Goal: Task Accomplishment & Management: Use online tool/utility

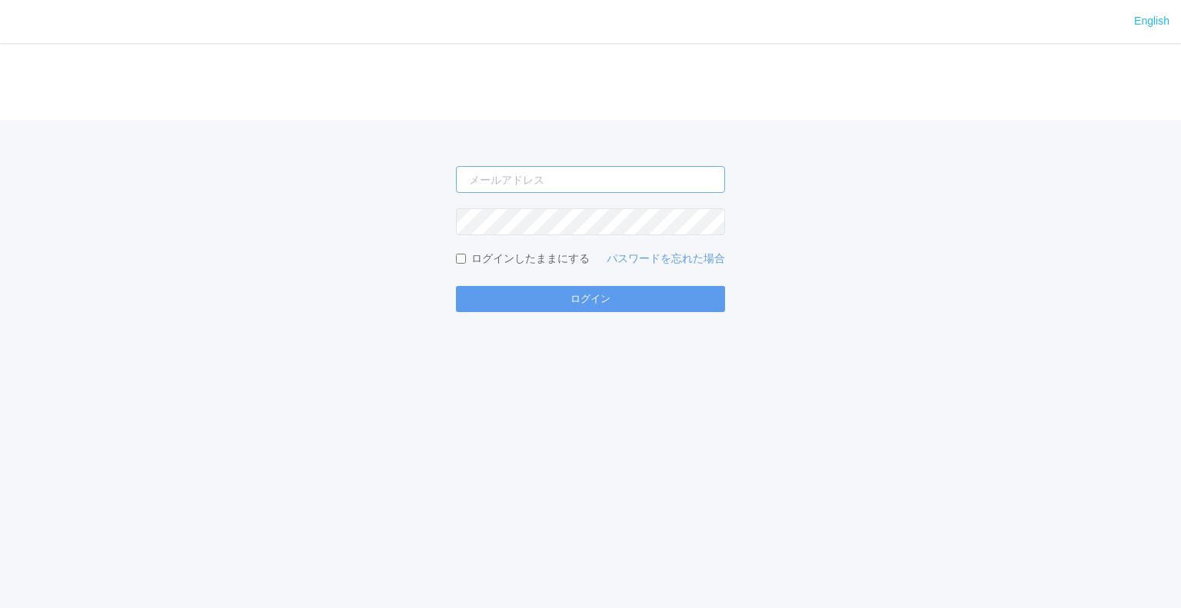
click at [655, 171] on input "email" at bounding box center [590, 179] width 269 height 27
type input "[EMAIL_ADDRESS][DOMAIN_NAME]"
click at [456, 286] on button "ログイン" at bounding box center [590, 299] width 269 height 26
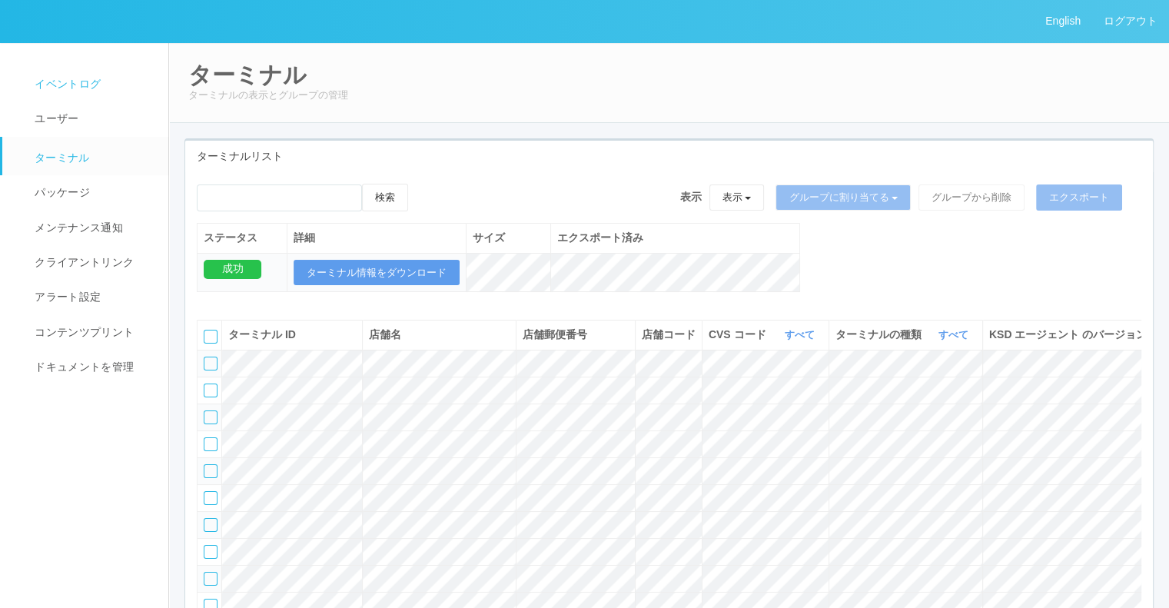
click at [92, 90] on span "イベントログ" at bounding box center [66, 84] width 70 height 12
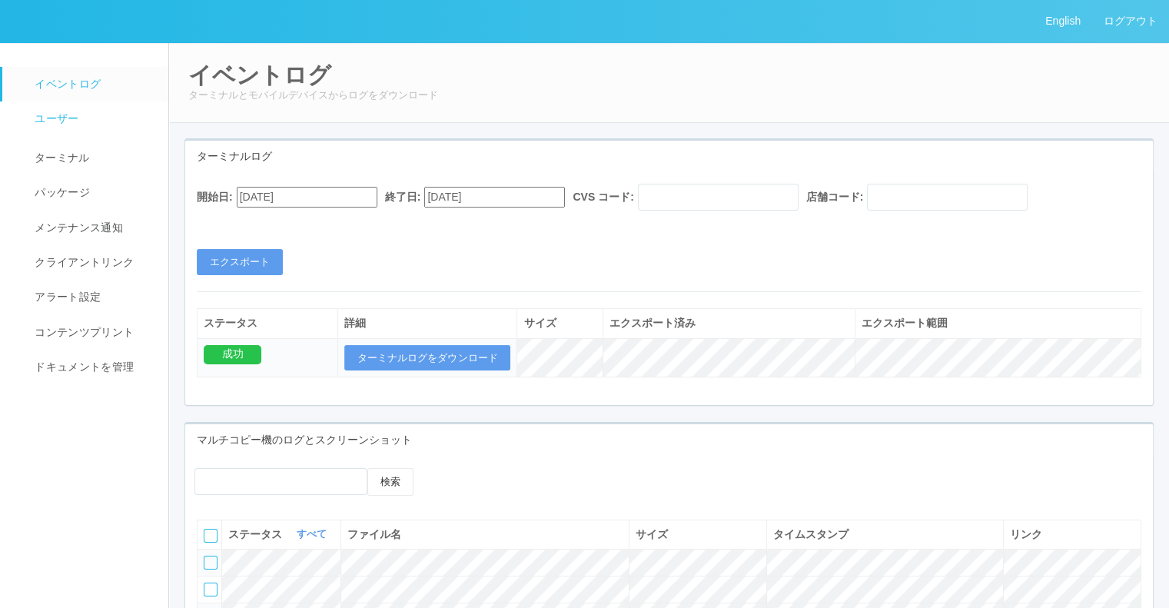
click at [77, 120] on span "ユーザー" at bounding box center [55, 118] width 48 height 12
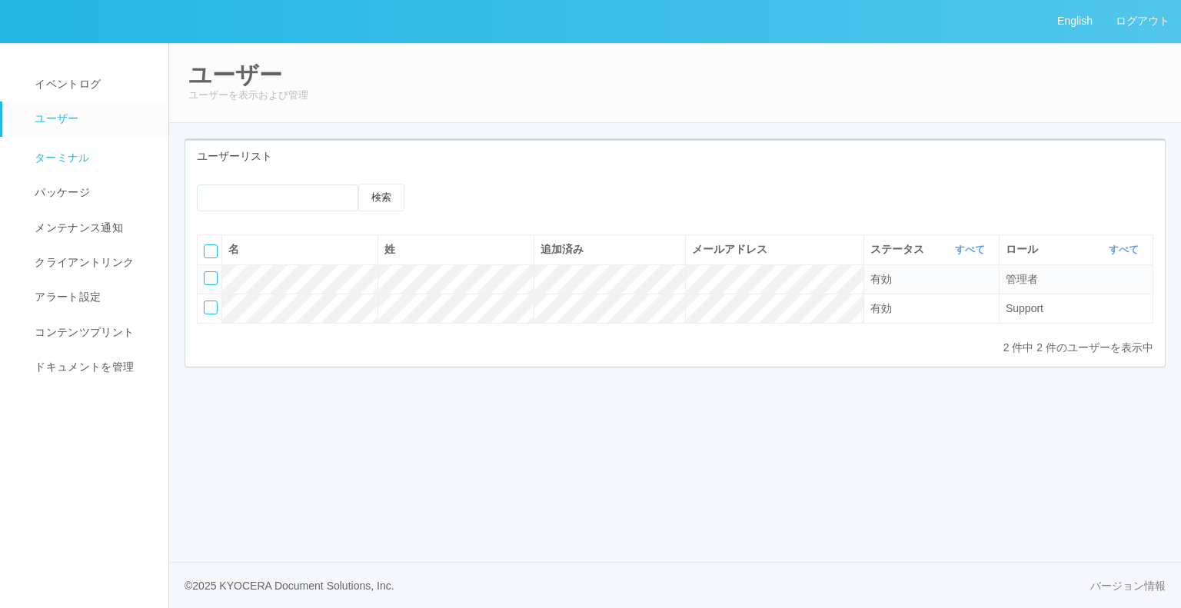
click at [74, 143] on link "ターミナル" at bounding box center [92, 156] width 180 height 38
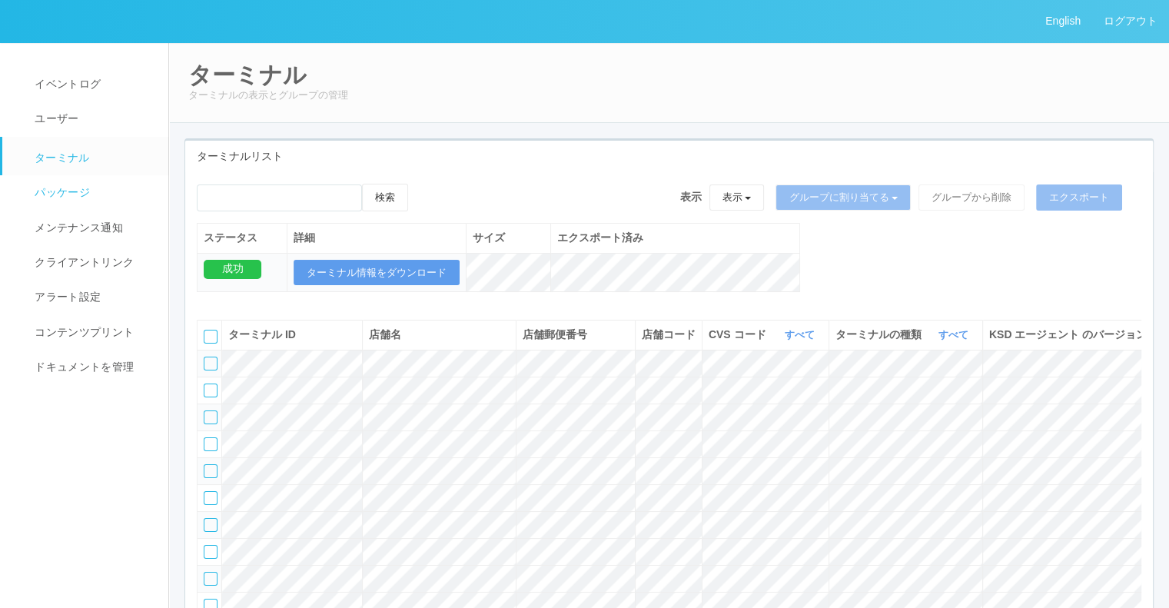
click at [58, 203] on link "パッケージ" at bounding box center [92, 192] width 180 height 35
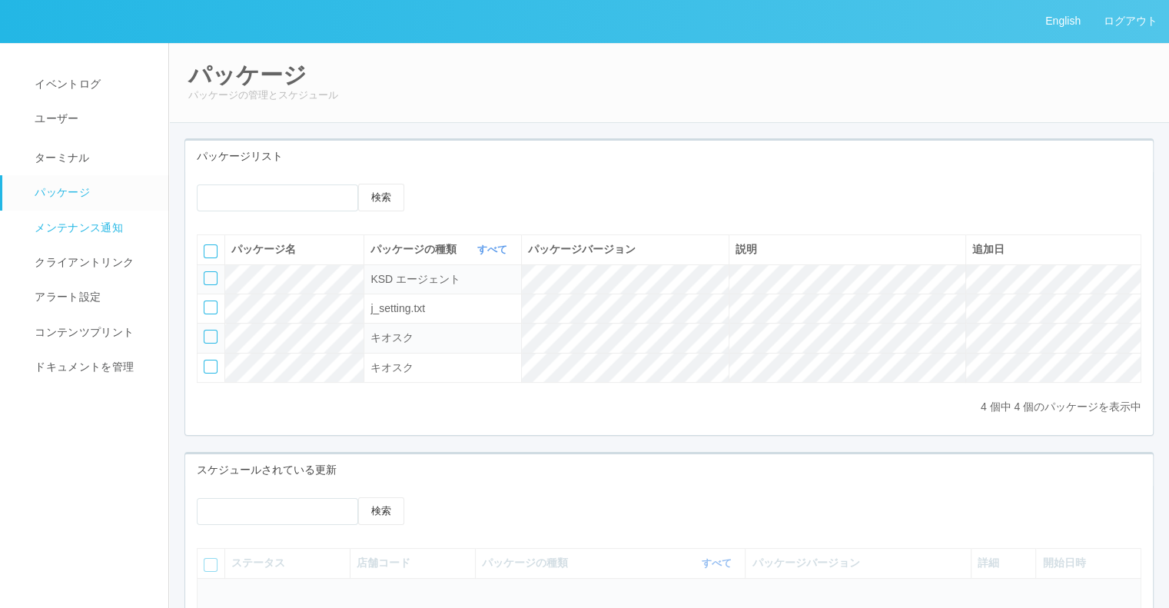
click at [56, 238] on link "メンテナンス通知" at bounding box center [92, 228] width 180 height 35
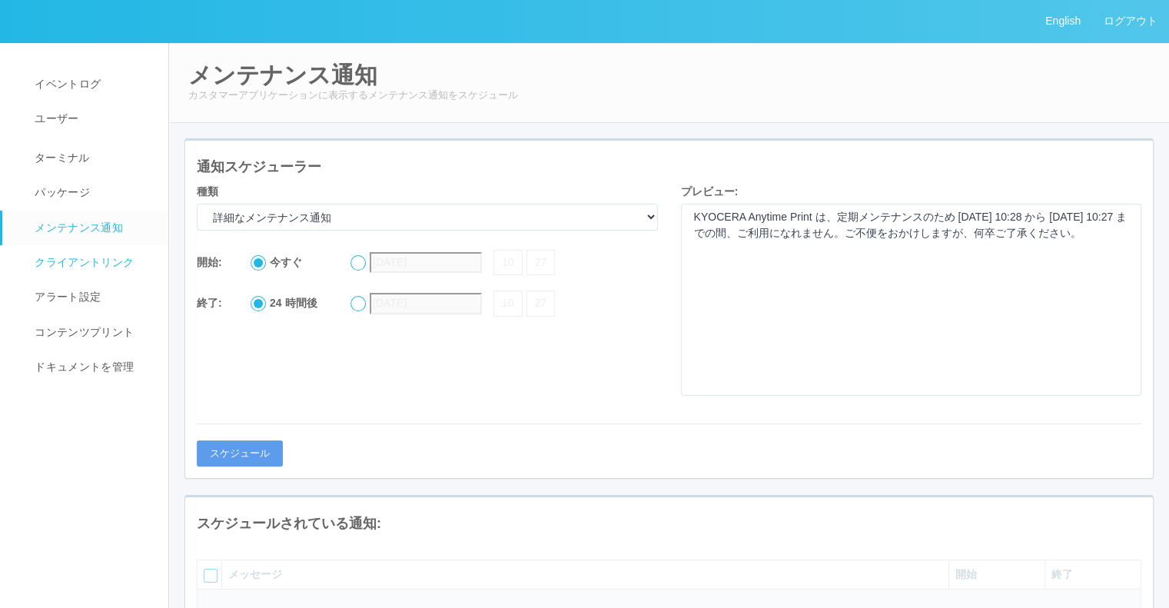
click at [56, 257] on span "クライアントリンク" at bounding box center [82, 262] width 103 height 12
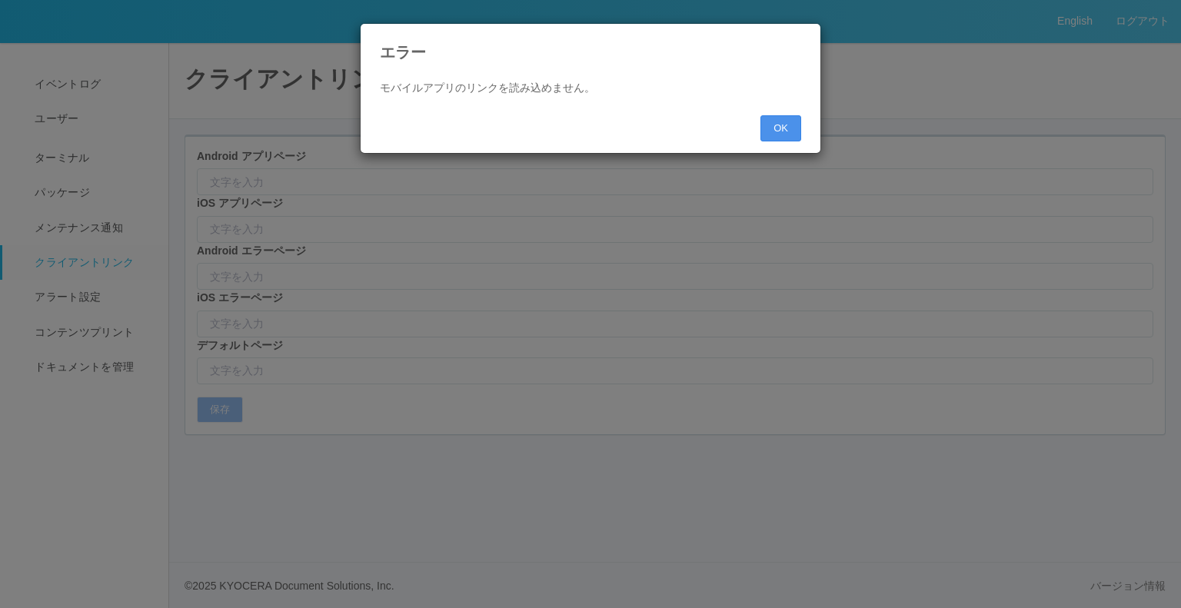
click at [793, 128] on button "OK" at bounding box center [780, 128] width 41 height 26
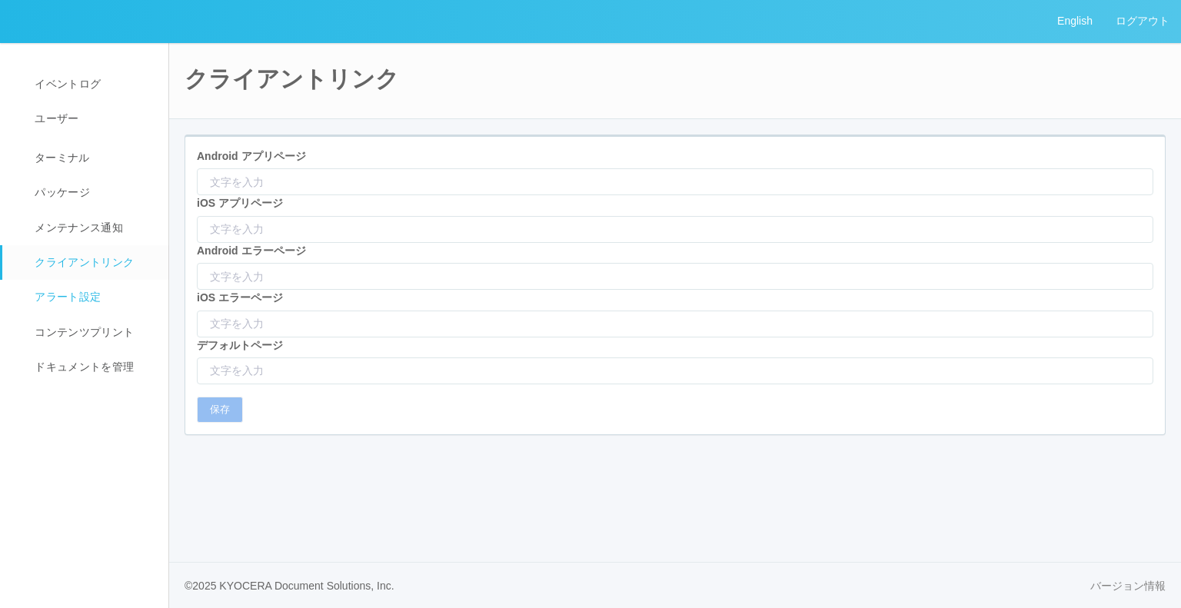
click at [91, 284] on link "アラート設定" at bounding box center [92, 297] width 180 height 35
select select "15"
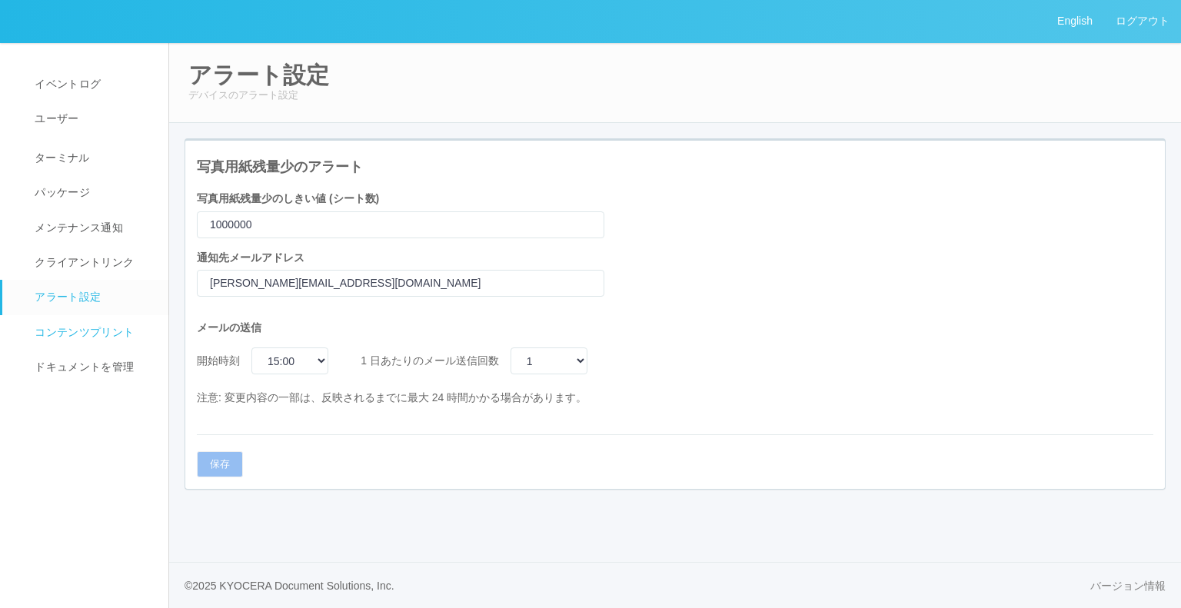
click at [78, 334] on span "コンテンツプリント" at bounding box center [82, 332] width 103 height 12
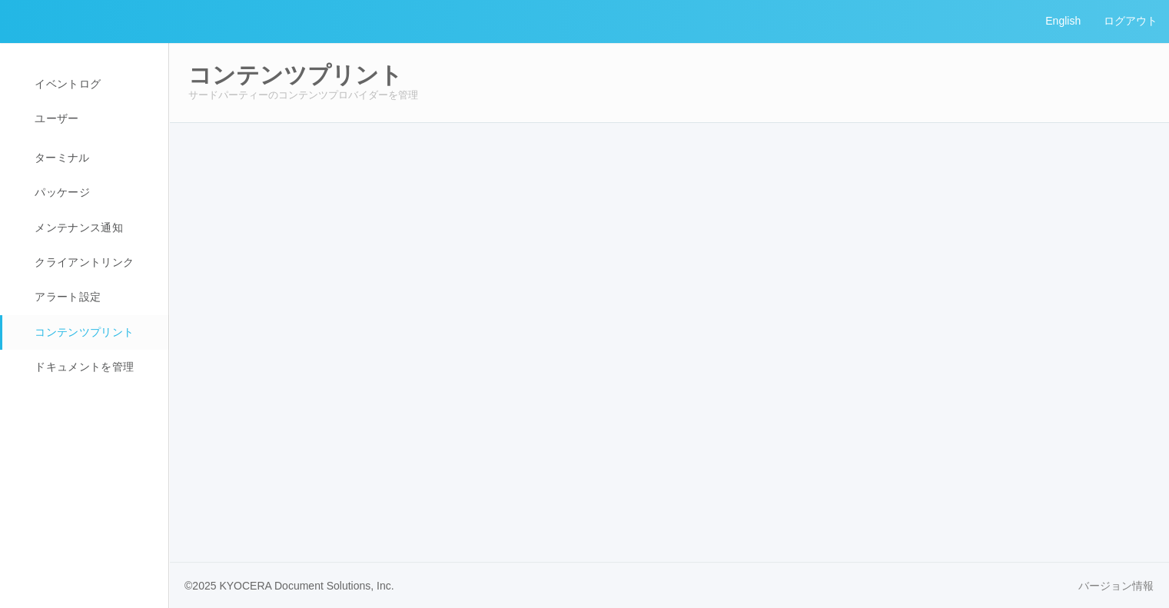
select select "4"
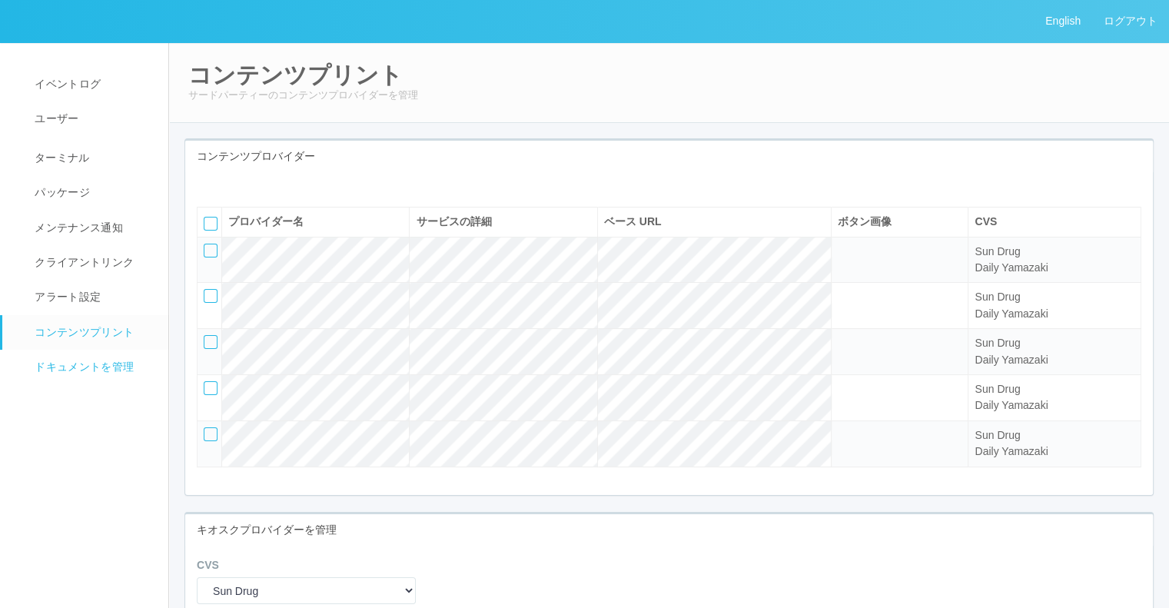
click at [78, 351] on link "ドキュメントを管理" at bounding box center [92, 367] width 180 height 35
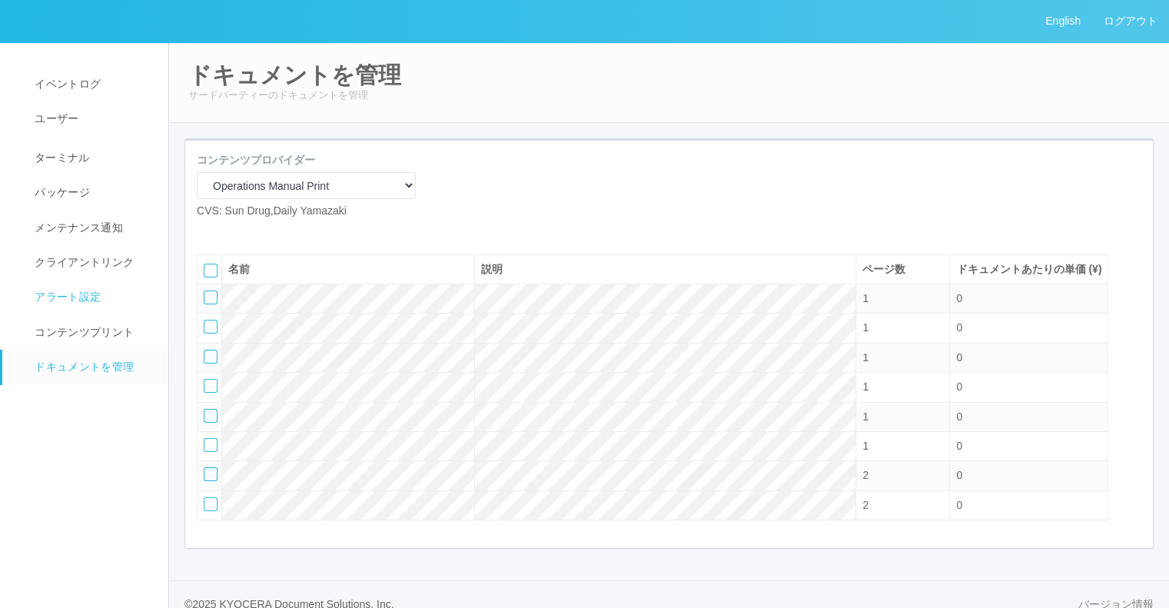
click at [104, 309] on link "アラート設定" at bounding box center [92, 297] width 180 height 35
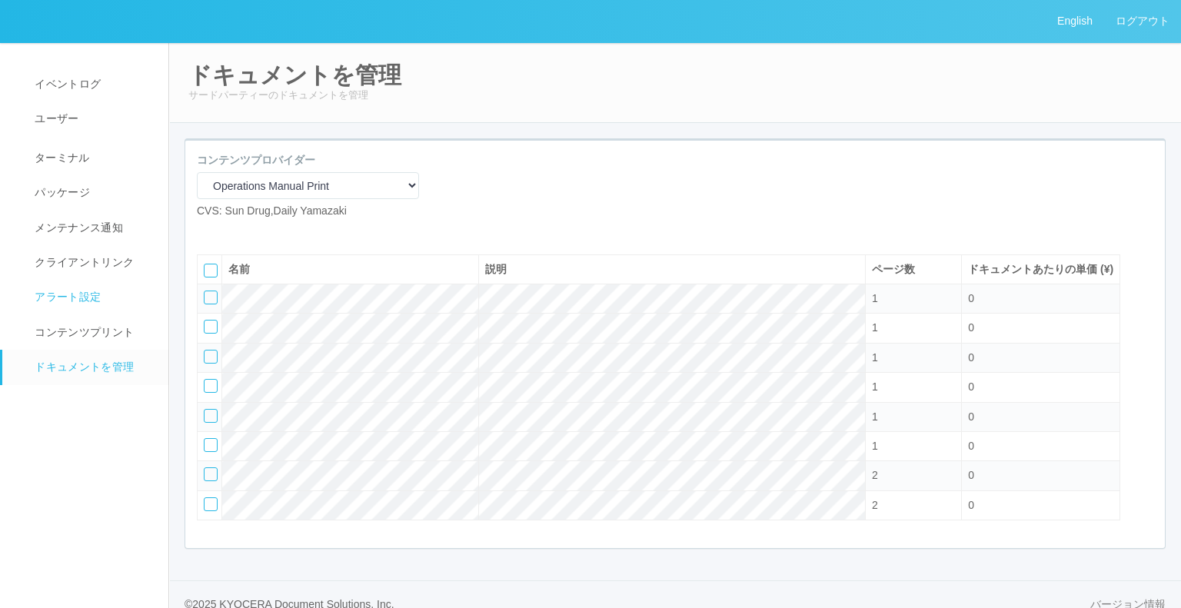
select select "15"
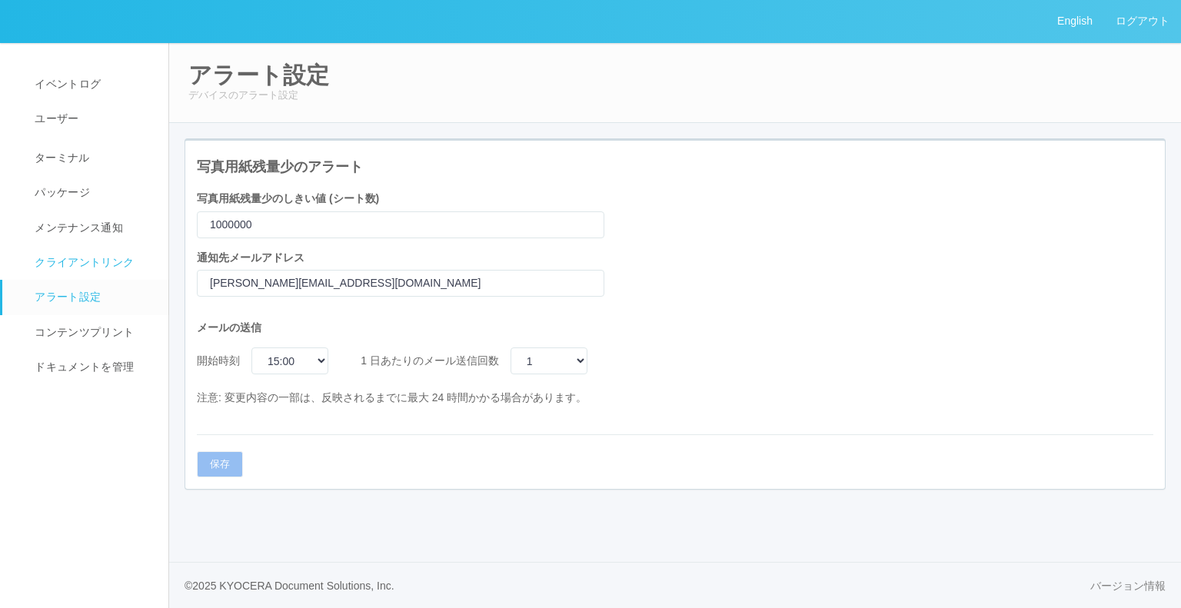
click at [105, 257] on span "クライアントリンク" at bounding box center [82, 262] width 103 height 12
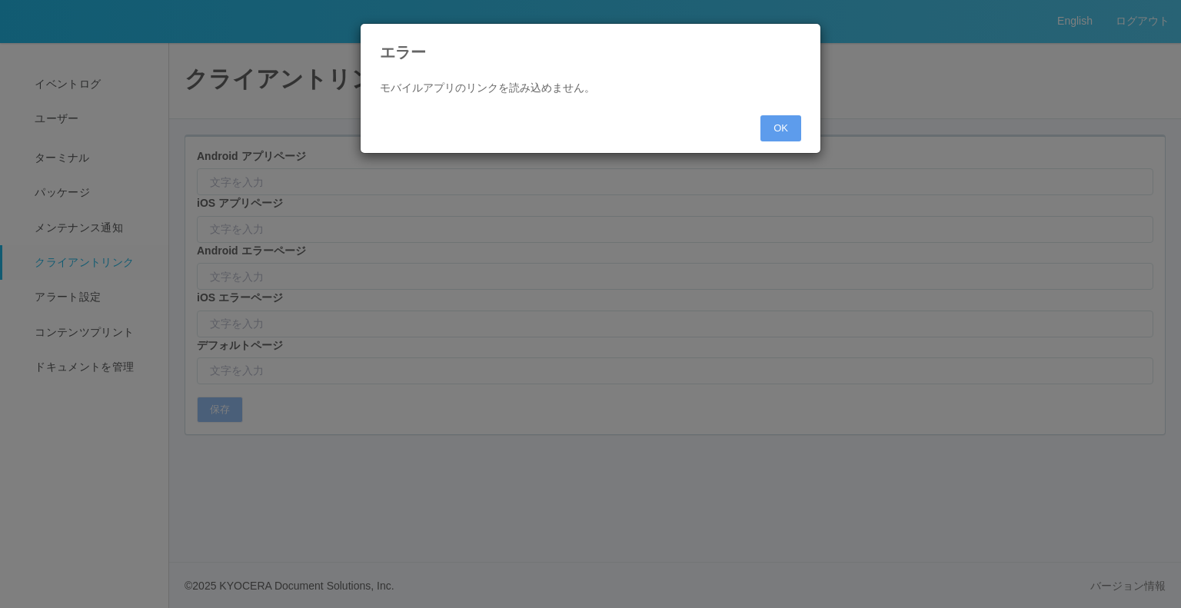
click at [111, 227] on div "エラー モバイルアプリのリンクを読み込めません。 OK" at bounding box center [590, 304] width 1181 height 608
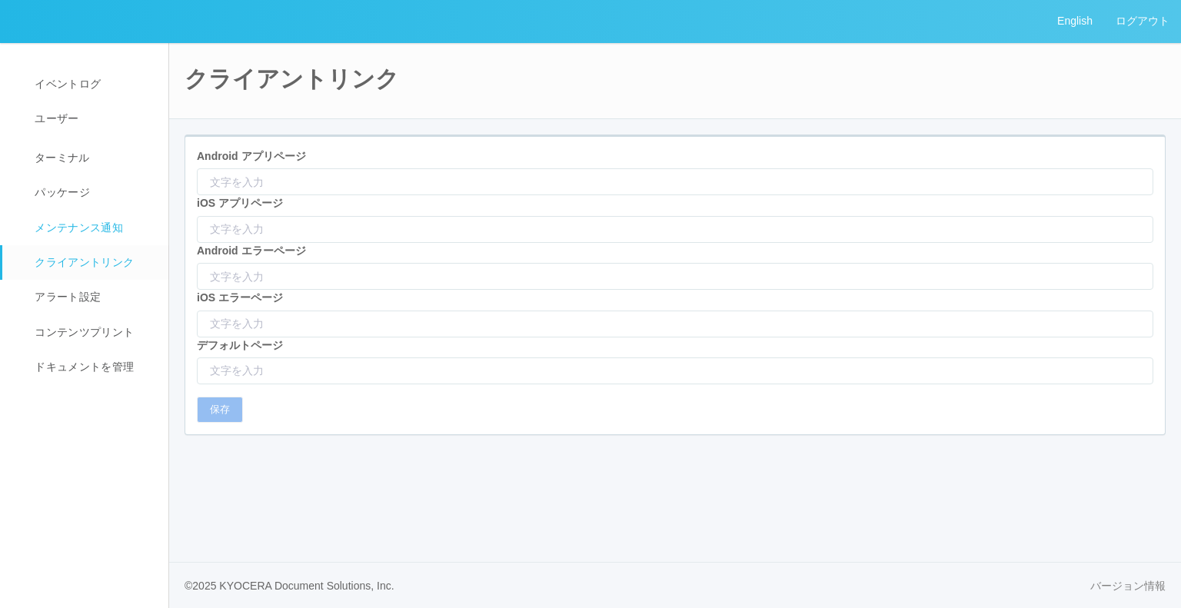
click at [133, 212] on link "メンテナンス通知" at bounding box center [92, 228] width 180 height 35
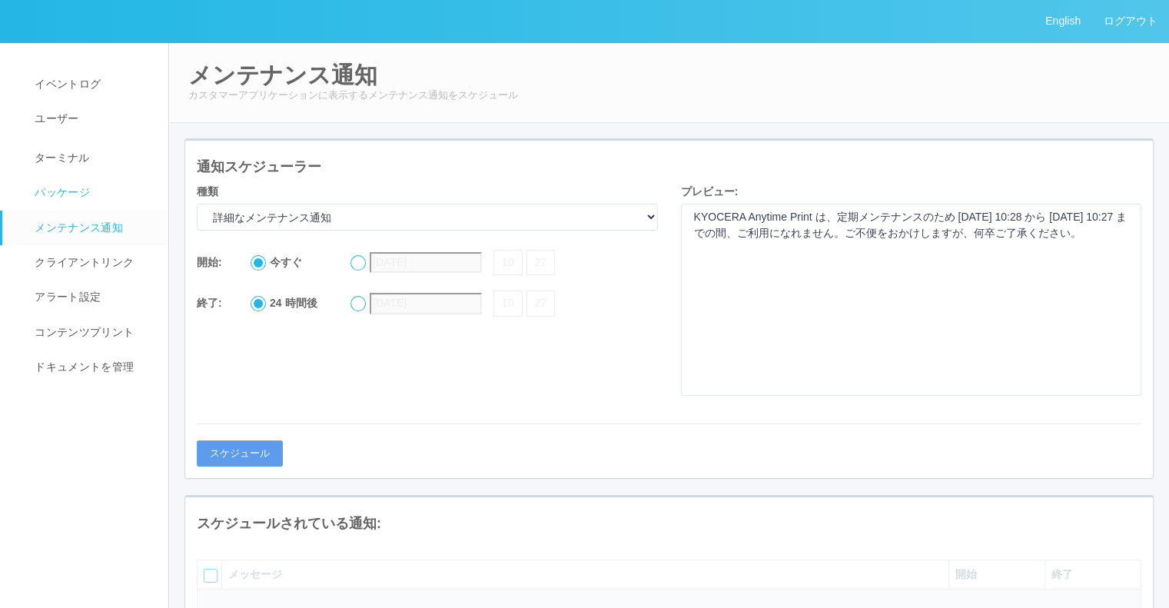
click at [131, 178] on link "パッケージ" at bounding box center [92, 192] width 180 height 35
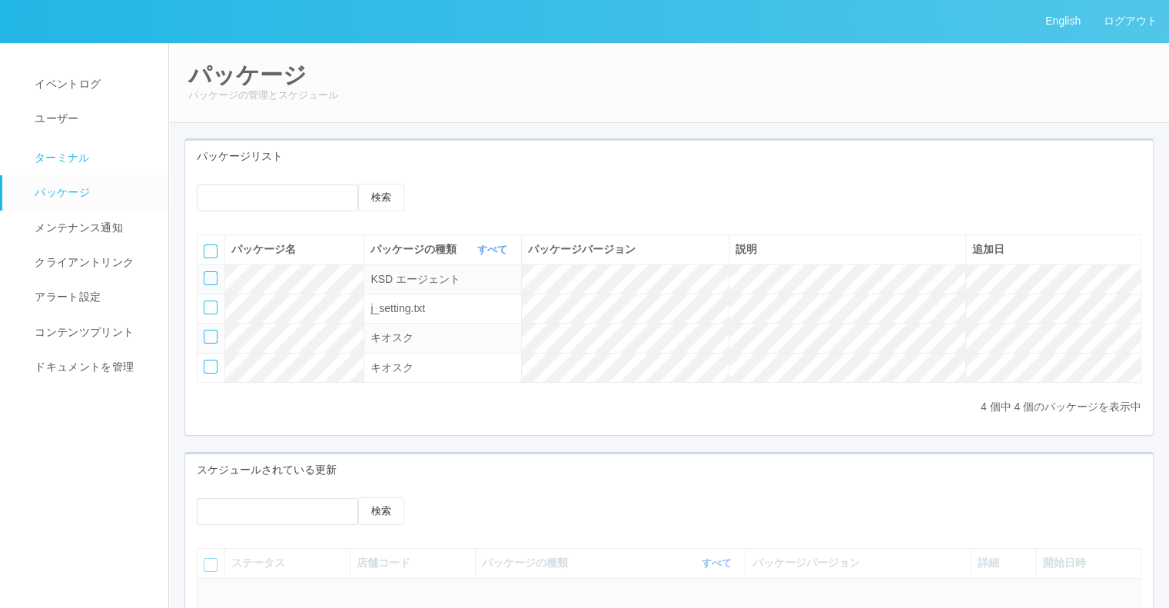
click at [123, 145] on link "ターミナル" at bounding box center [92, 156] width 180 height 38
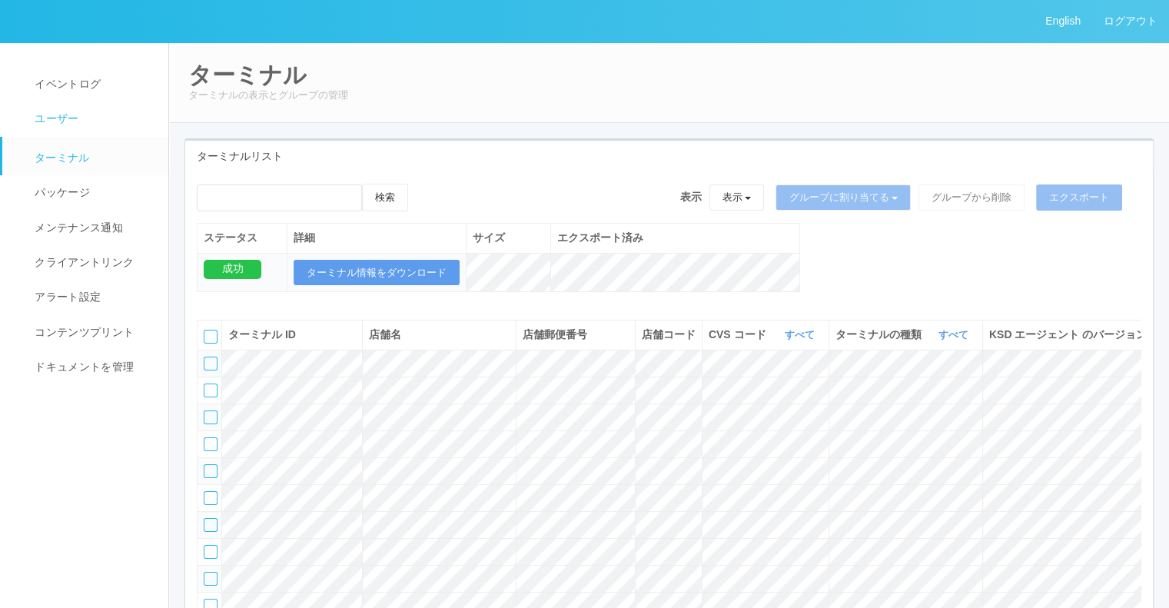
click at [126, 124] on link "ユーザー" at bounding box center [92, 118] width 180 height 35
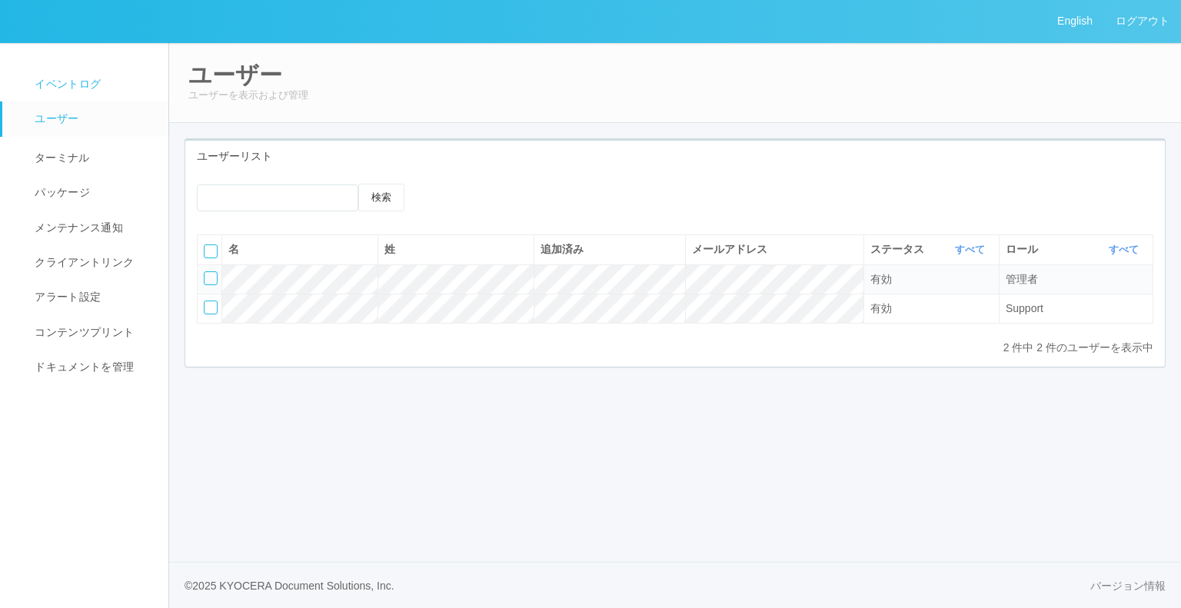
click at [130, 95] on link "イベントログ" at bounding box center [92, 84] width 180 height 35
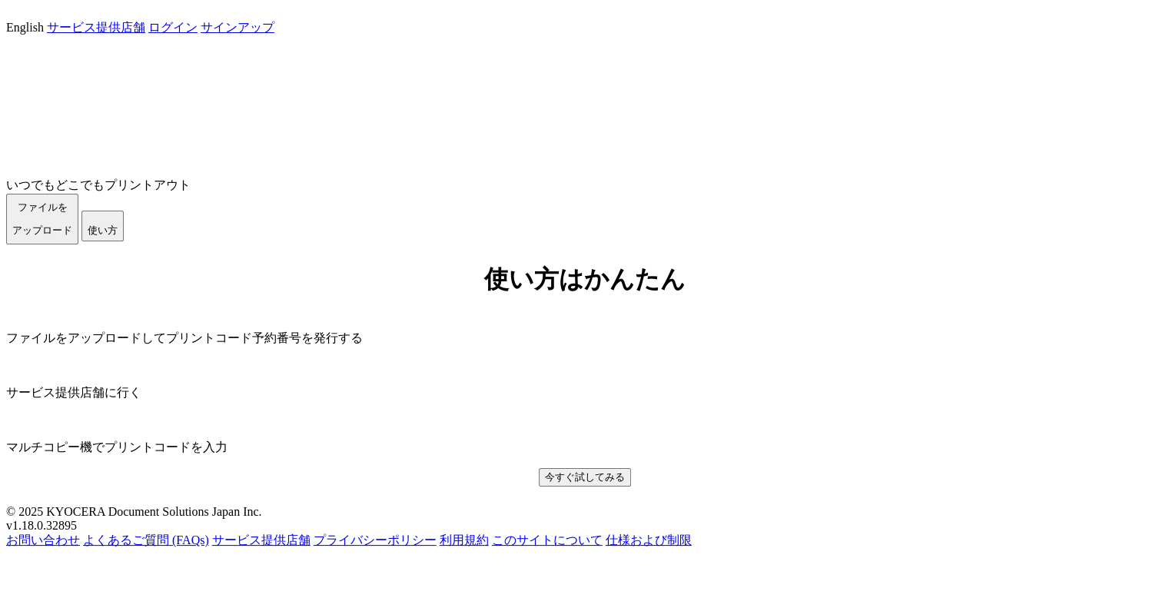
click at [72, 236] on span "ファイルを ​​アップロード" at bounding box center [42, 218] width 60 height 35
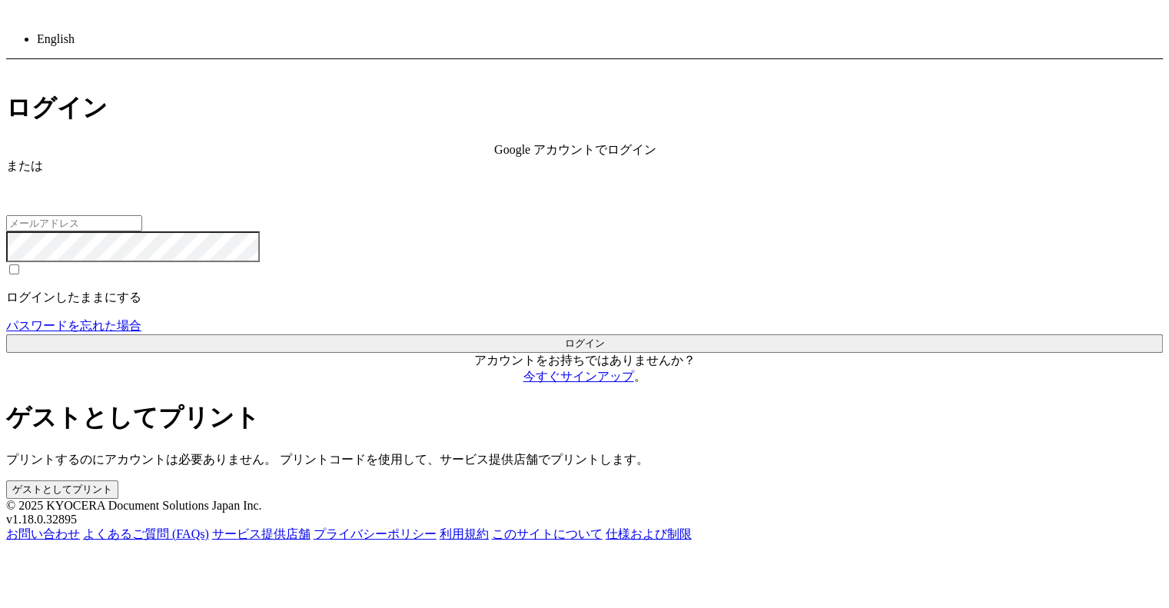
click at [118, 480] on button "ゲストとしてプリント" at bounding box center [62, 489] width 112 height 18
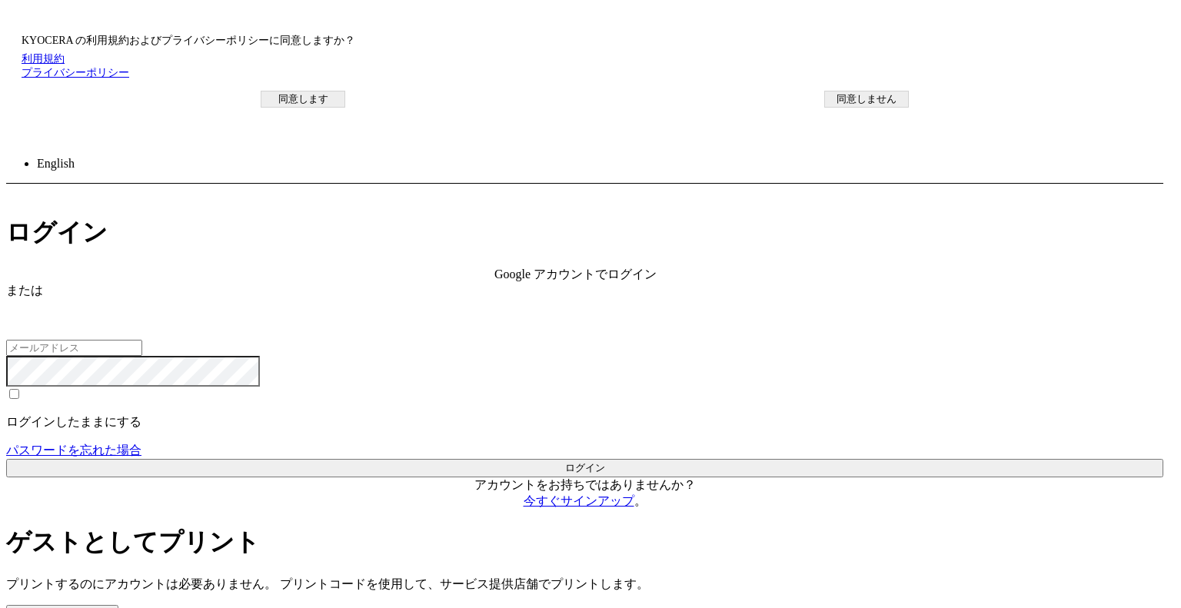
click at [345, 108] on button "同意します" at bounding box center [303, 99] width 85 height 17
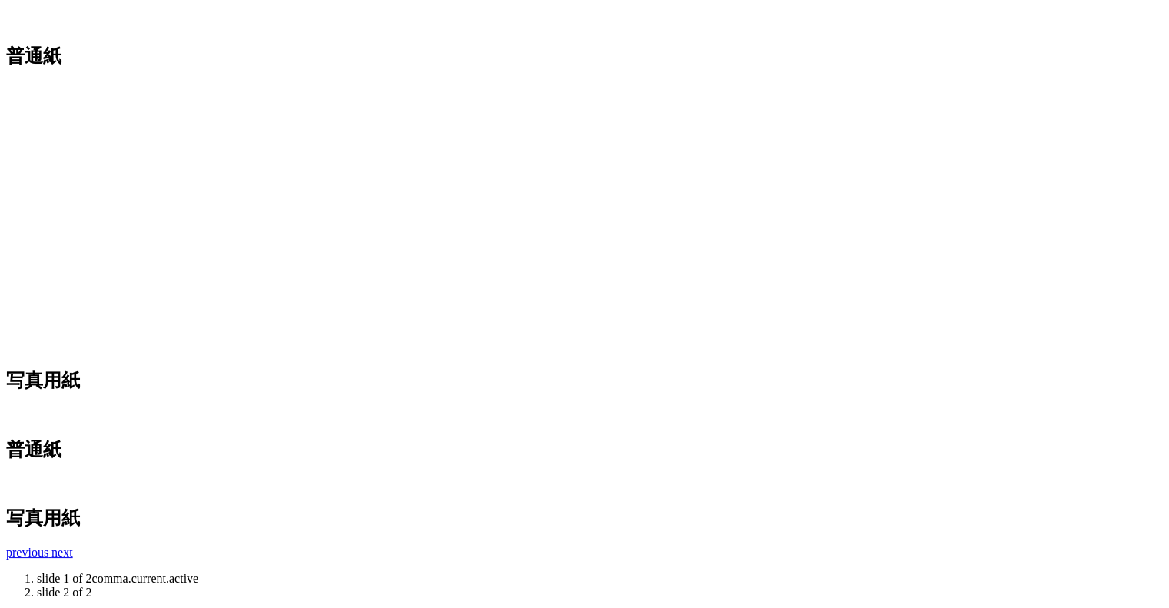
scroll to position [335, 0]
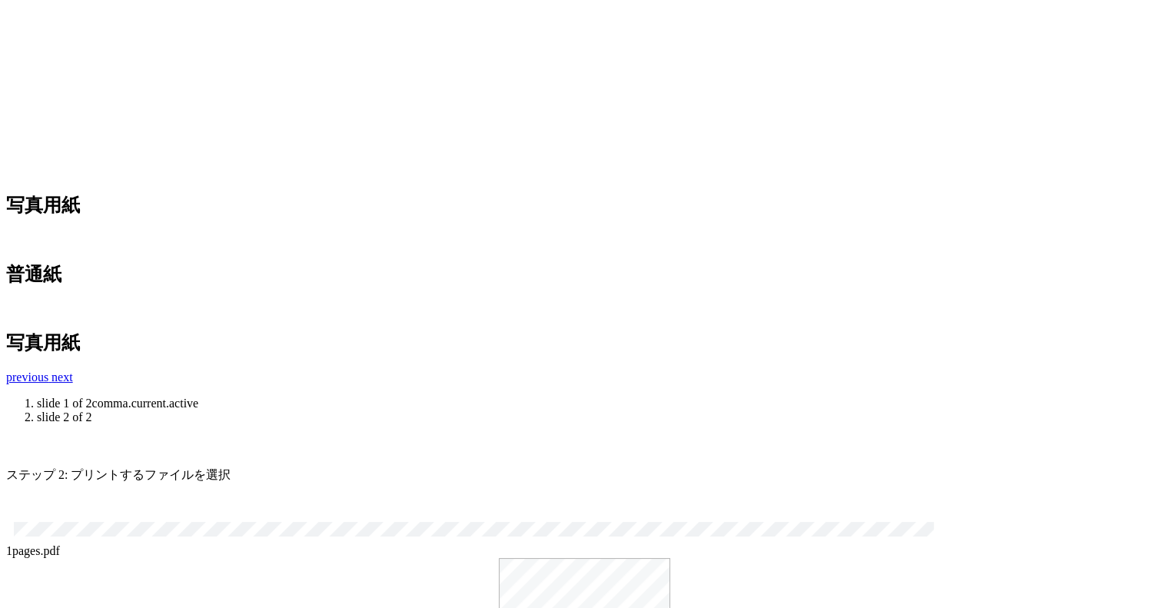
scroll to position [513, 0]
